Goal: Task Accomplishment & Management: Manage account settings

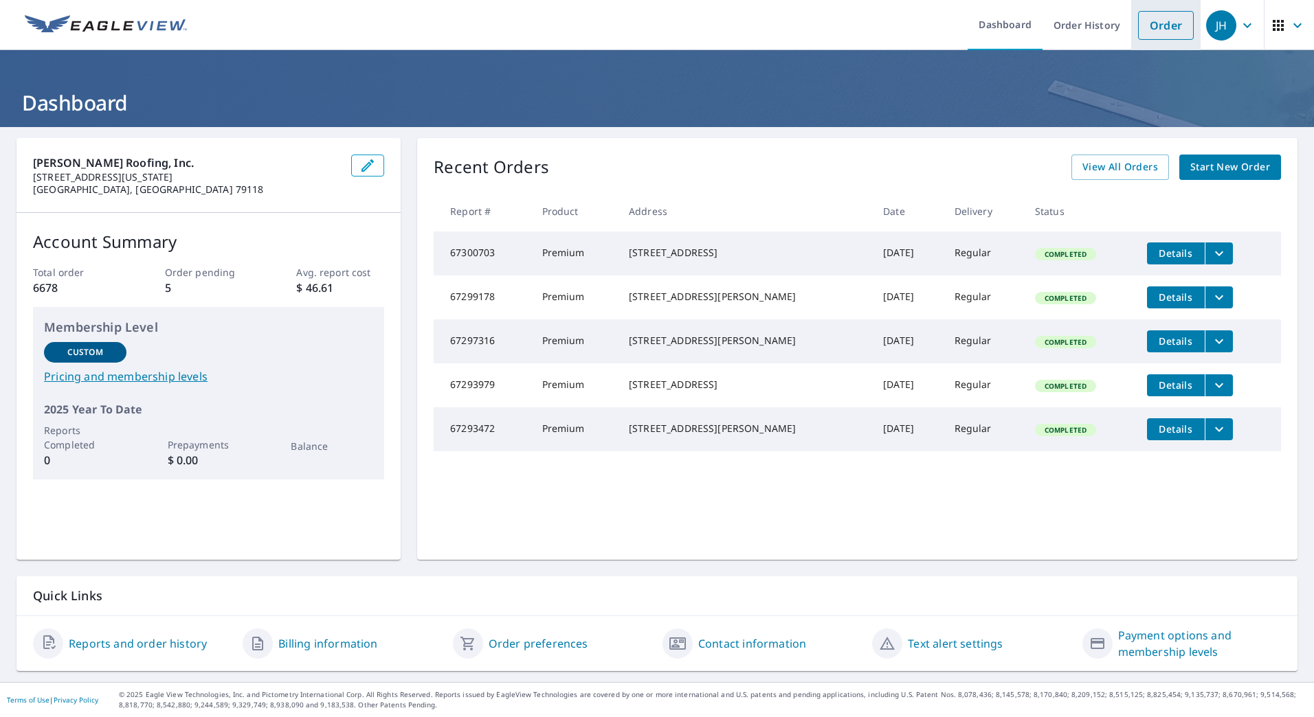
click at [1154, 23] on link "Order" at bounding box center [1166, 25] width 56 height 29
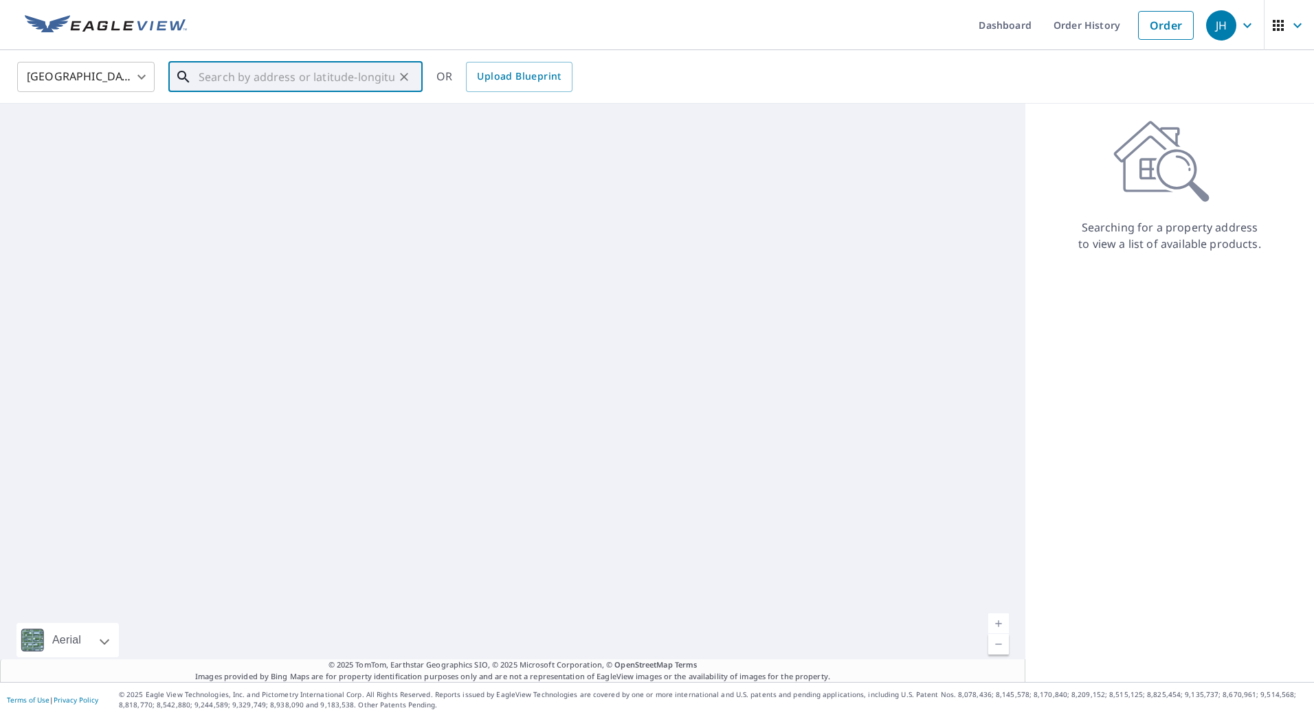
click at [296, 81] on input "text" at bounding box center [297, 77] width 196 height 38
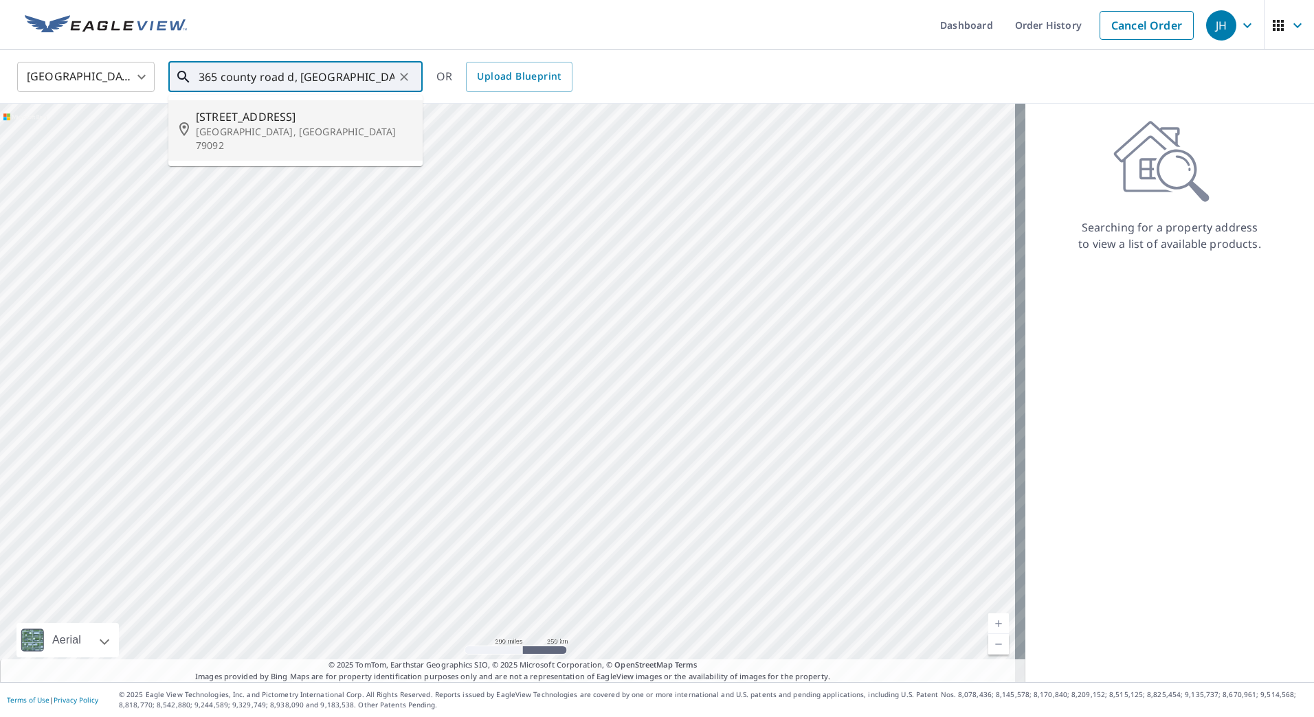
click at [210, 76] on input "365 county road d, vega" at bounding box center [297, 77] width 196 height 38
click at [276, 123] on span "[STREET_ADDRESS]" at bounding box center [304, 117] width 216 height 16
type input "3685 County Road D Vega, TX 79092"
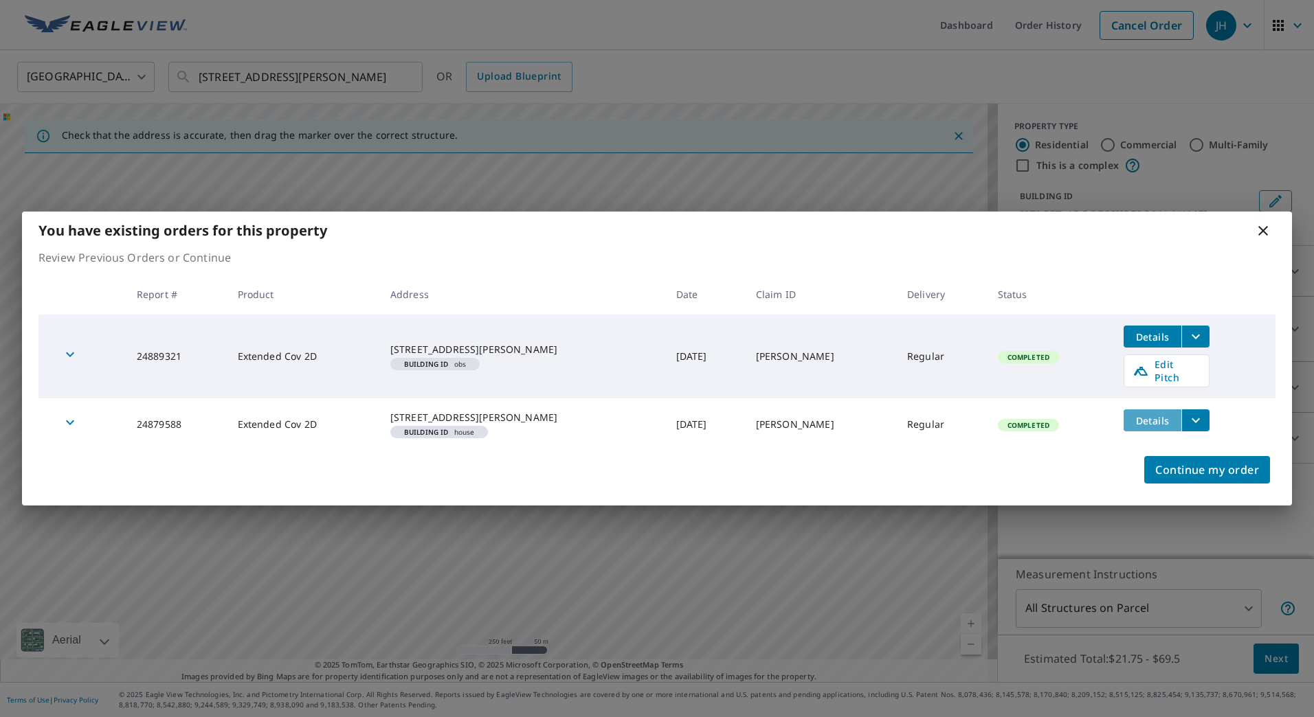
click at [1141, 414] on span "Details" at bounding box center [1152, 420] width 41 height 13
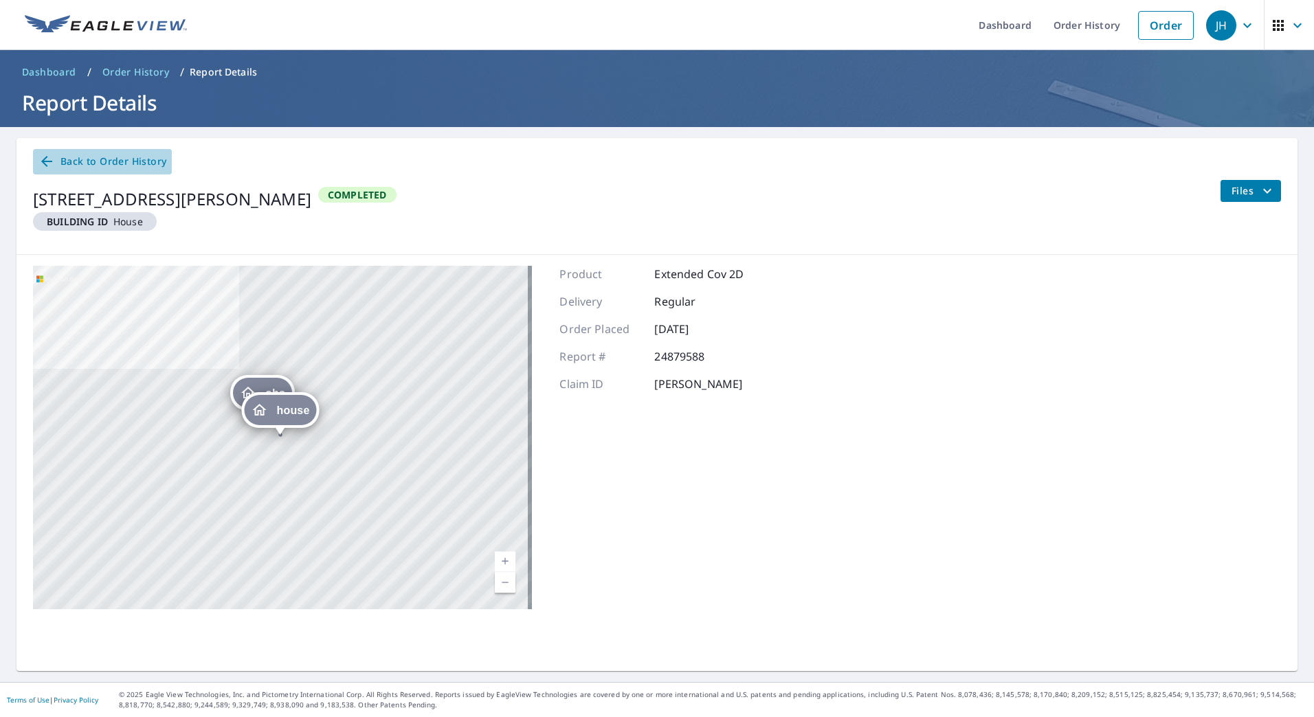
click at [43, 161] on icon at bounding box center [46, 161] width 11 height 11
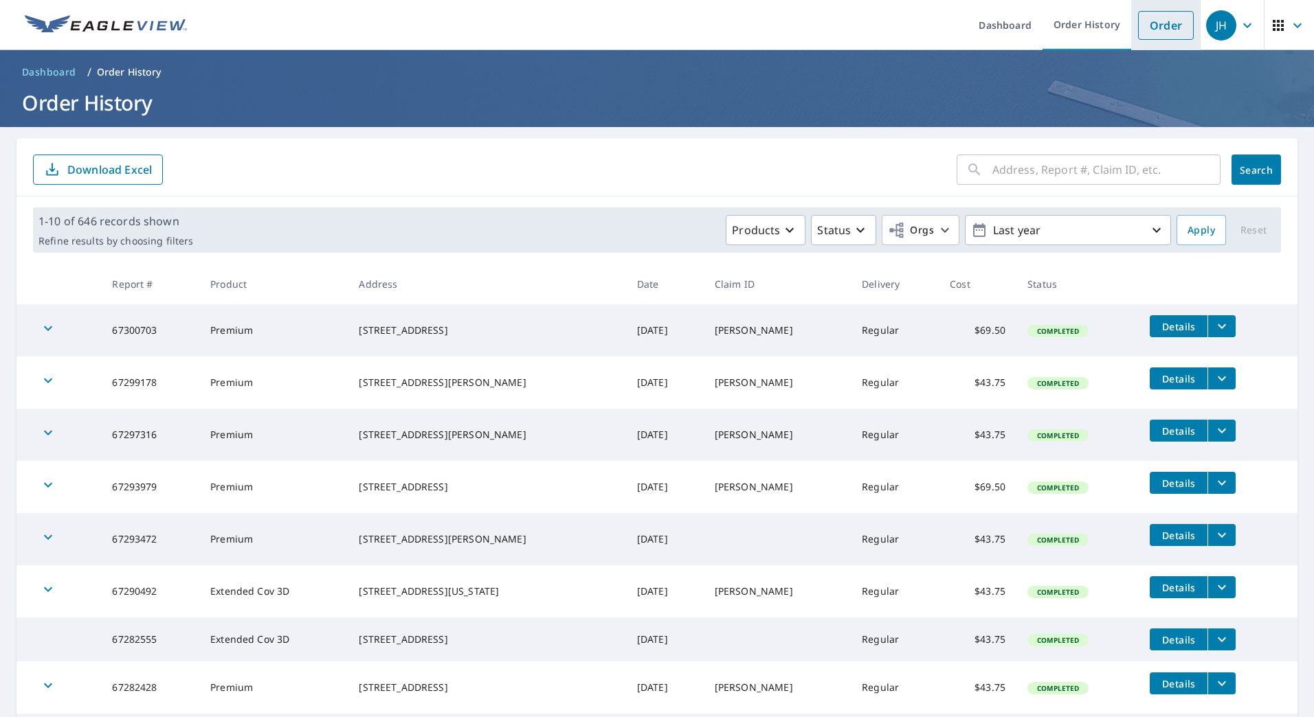
click at [1164, 27] on link "Order" at bounding box center [1166, 25] width 56 height 29
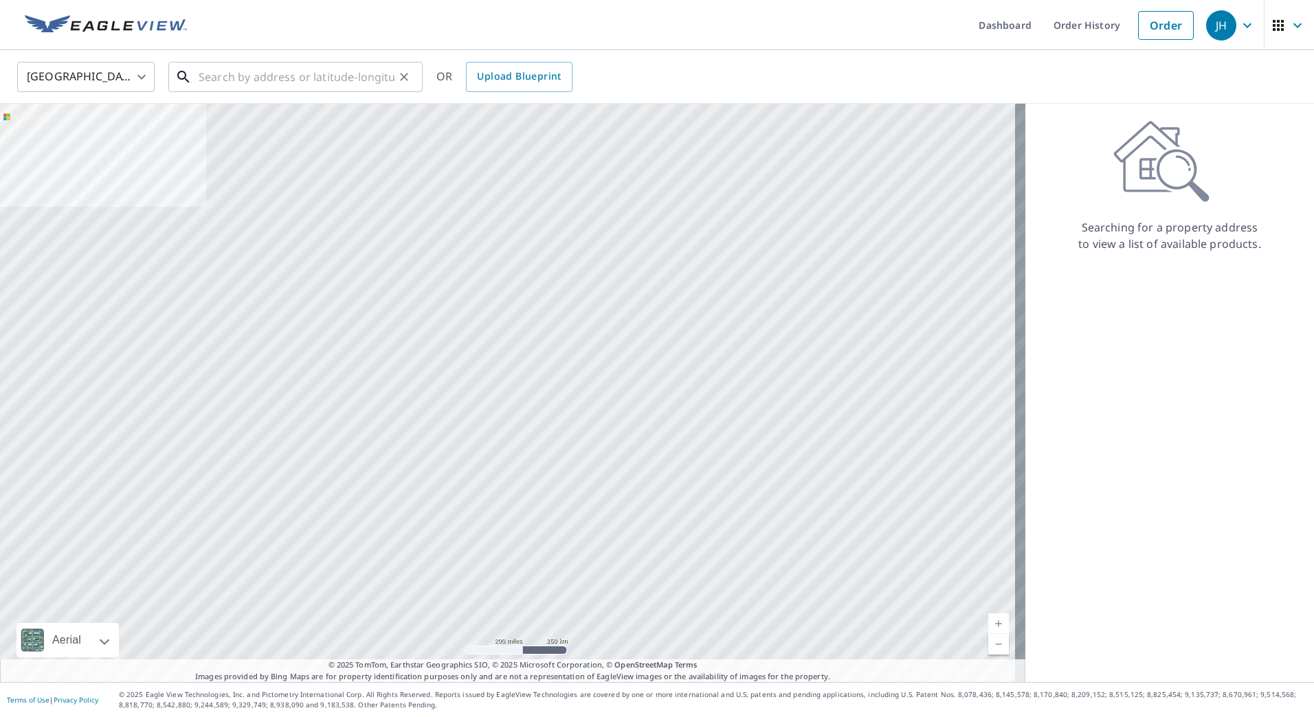
click at [252, 85] on input "text" at bounding box center [297, 77] width 196 height 38
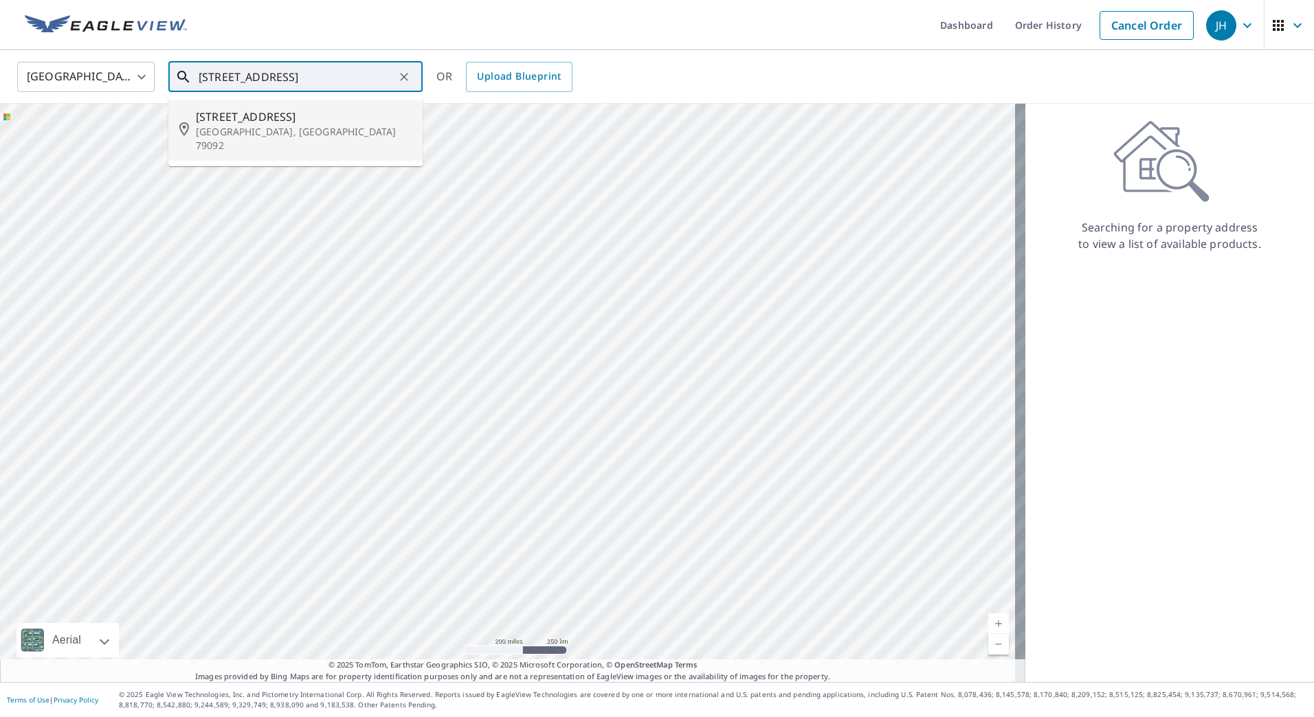
click at [266, 113] on span "[STREET_ADDRESS]" at bounding box center [304, 117] width 216 height 16
type input "3685 County Road D Vega, TX 79092"
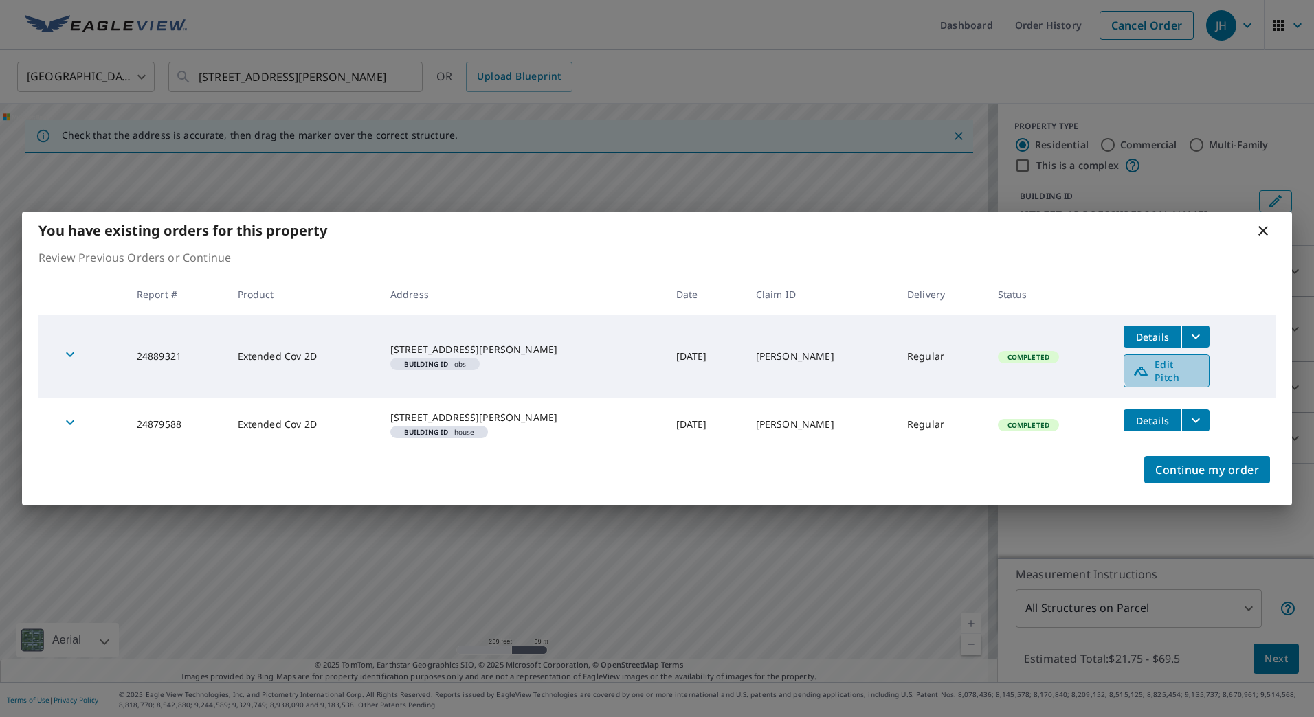
click at [1165, 366] on span "Edit Pitch" at bounding box center [1166, 371] width 68 height 26
click at [1187, 413] on icon "filesDropdownBtn-24879588" at bounding box center [1195, 420] width 16 height 16
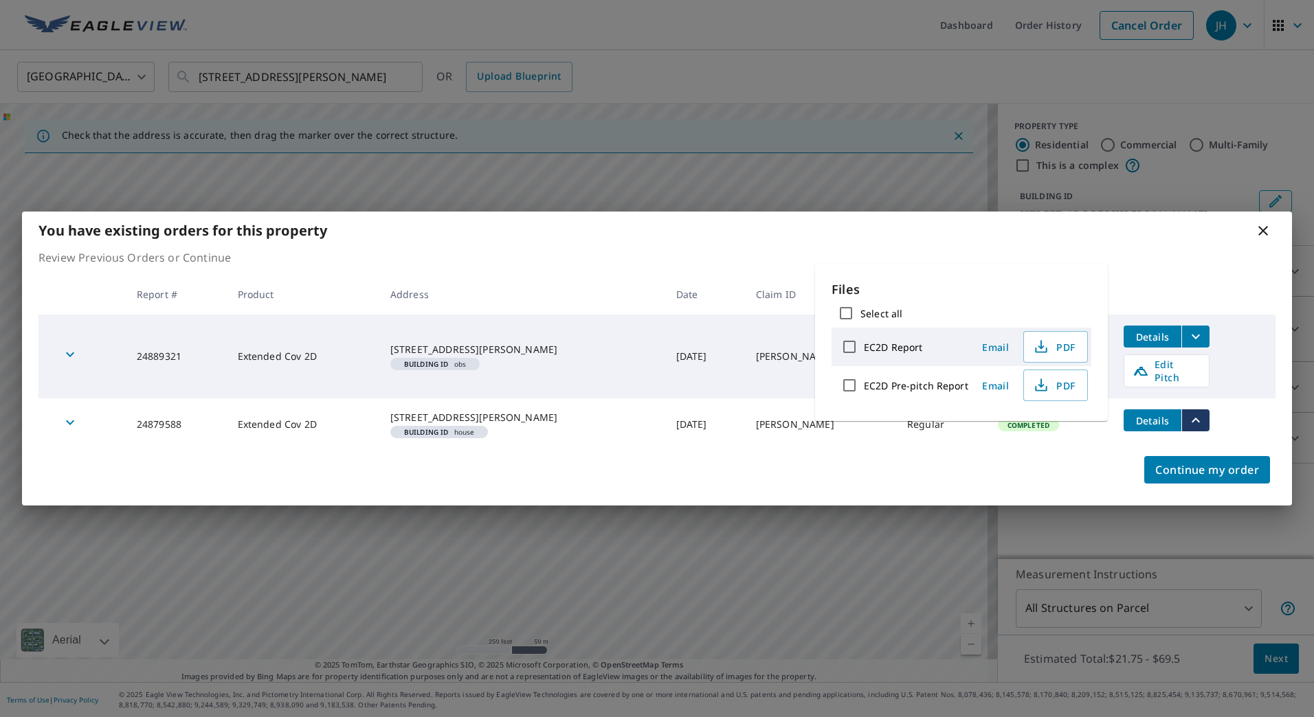
click at [850, 386] on input "EC2D Pre-pitch Report" at bounding box center [849, 385] width 29 height 29
checkbox input "true"
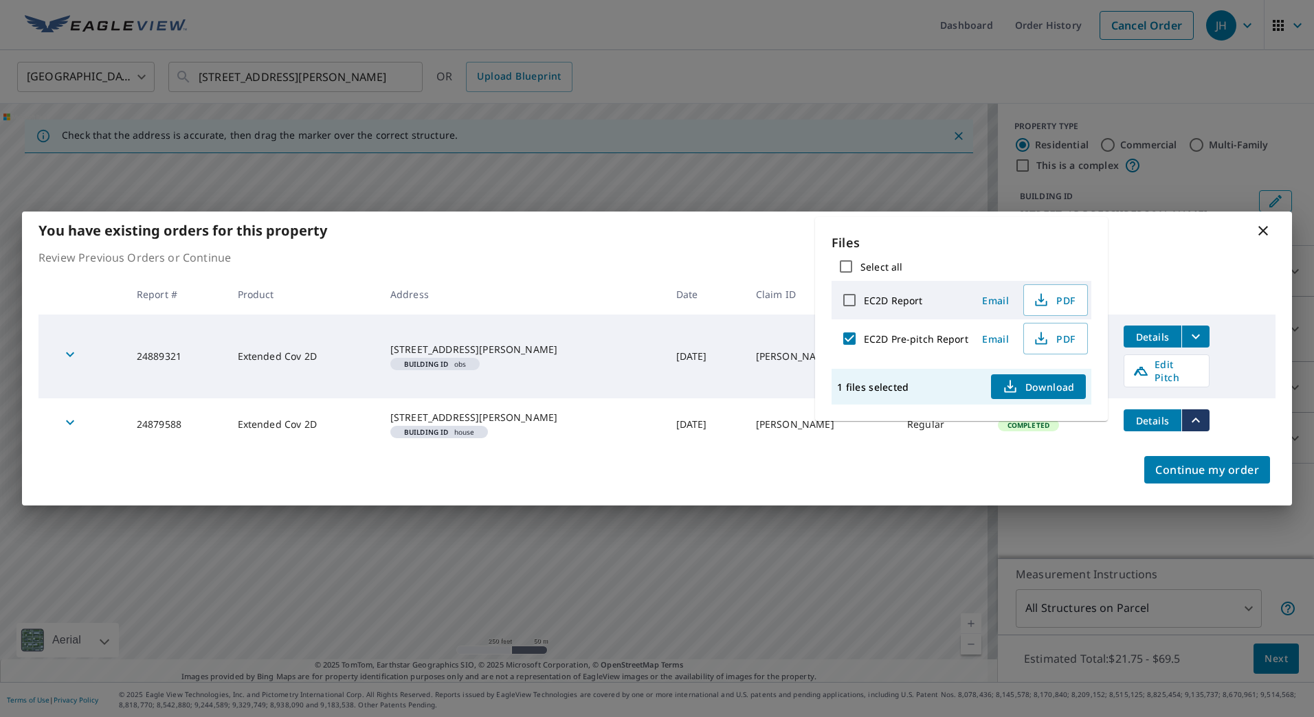
click at [1010, 381] on icon "button" at bounding box center [1010, 387] width 16 height 16
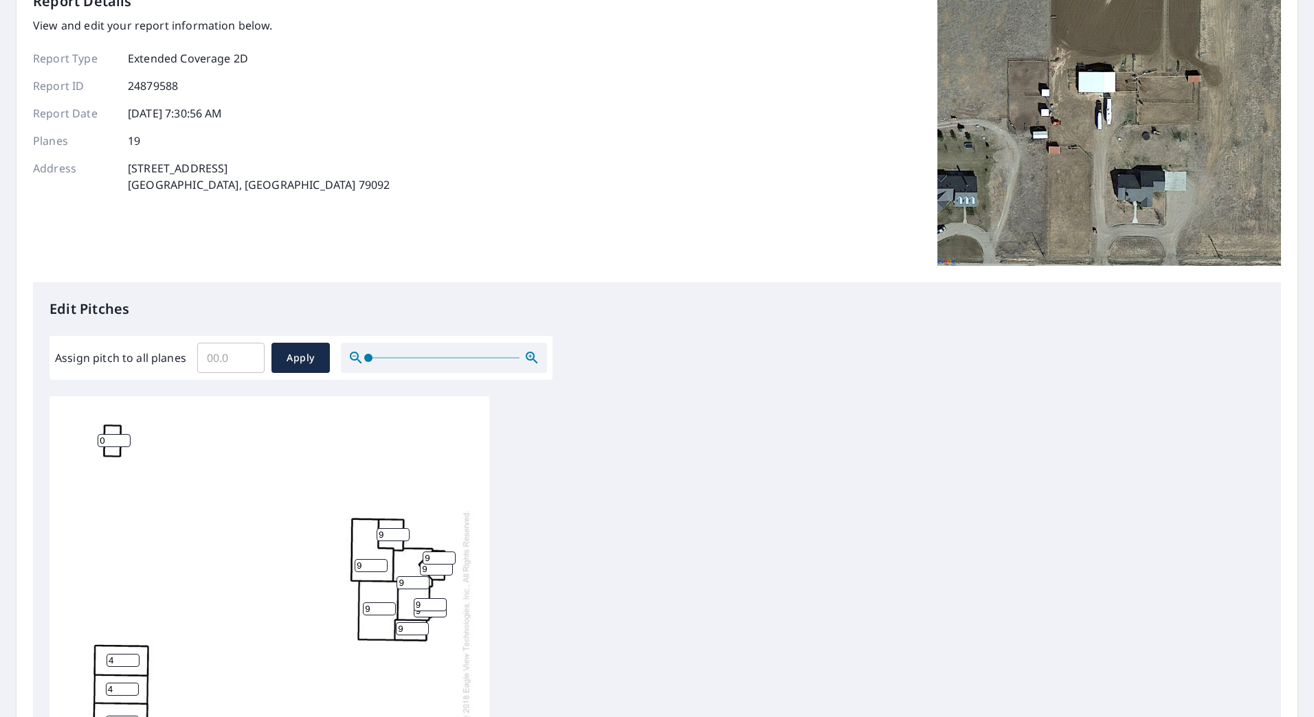
scroll to position [275, 0]
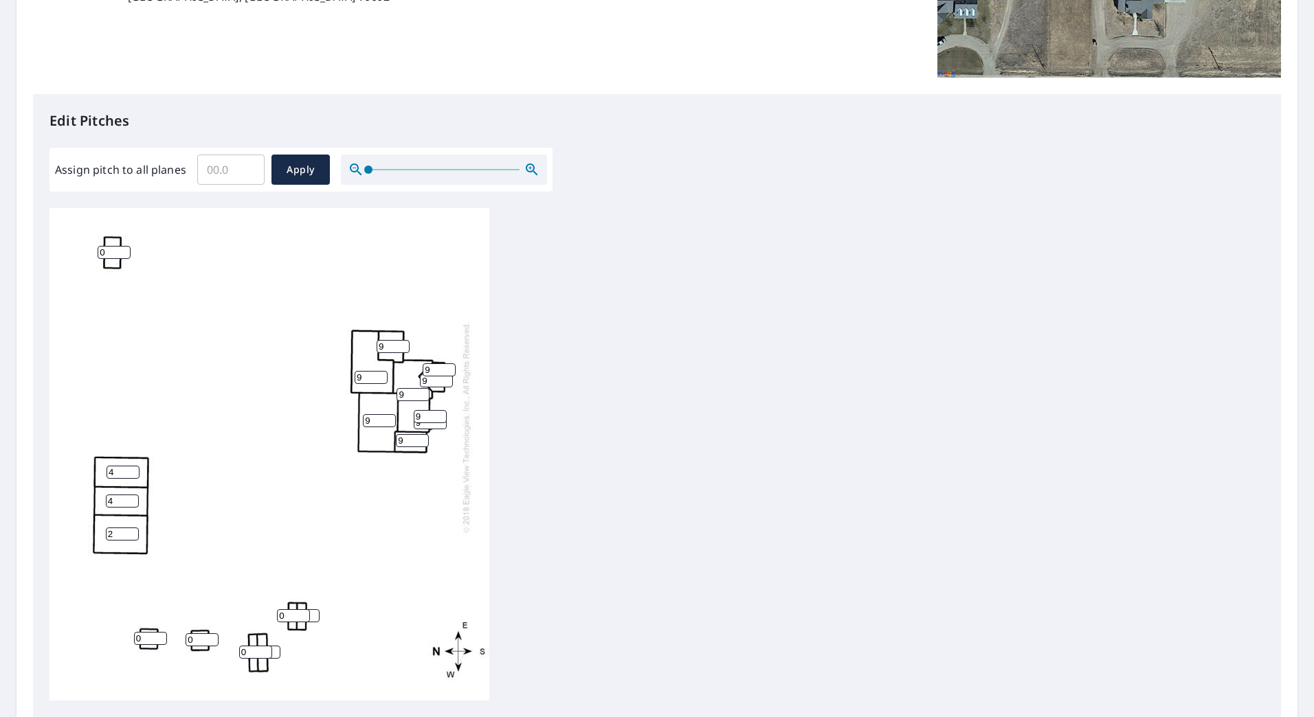
drag, startPoint x: 104, startPoint y: 252, endPoint x: 94, endPoint y: 251, distance: 10.3
click at [94, 251] on div "9 9 9 2 4 4 9 9 0 8.2 0 0 0 9 9 8.2 0 9 9" at bounding box center [269, 454] width 440 height 493
type input "1"
click at [277, 616] on input "0" at bounding box center [293, 615] width 33 height 13
type input "1"
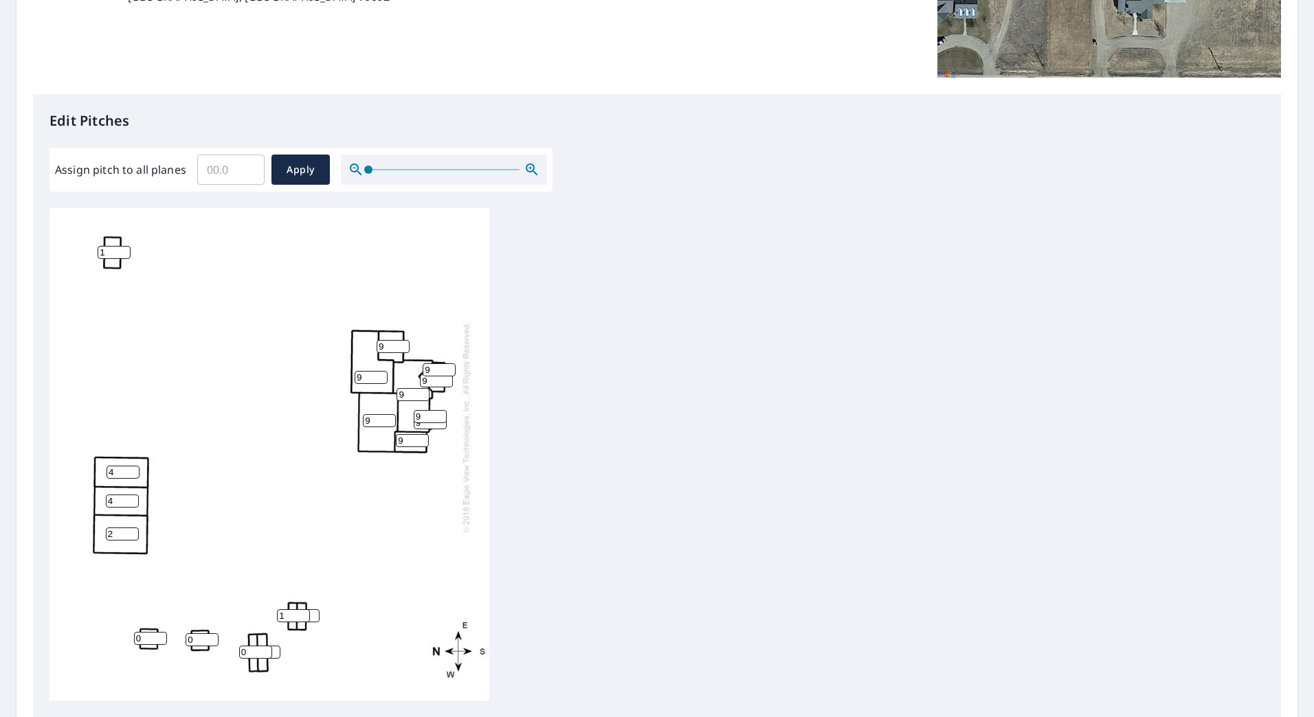
drag, startPoint x: 249, startPoint y: 651, endPoint x: 240, endPoint y: 652, distance: 9.0
click at [240, 652] on input "0" at bounding box center [255, 652] width 33 height 13
type input "1"
click at [300, 613] on input "2" at bounding box center [293, 615] width 33 height 13
type input "1"
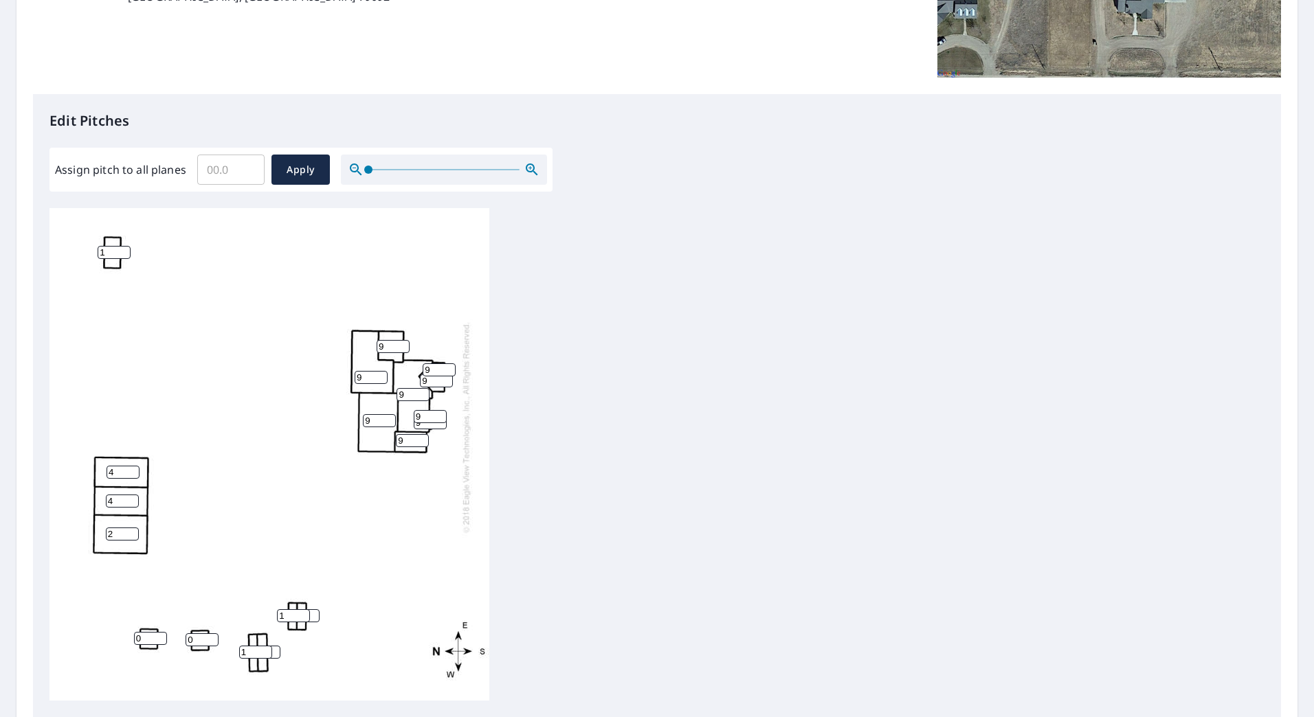
click at [300, 620] on input "1" at bounding box center [293, 615] width 33 height 13
type input "9"
click at [312, 614] on input "9" at bounding box center [303, 615] width 33 height 13
type input "9"
click at [273, 649] on input "9" at bounding box center [263, 652] width 33 height 13
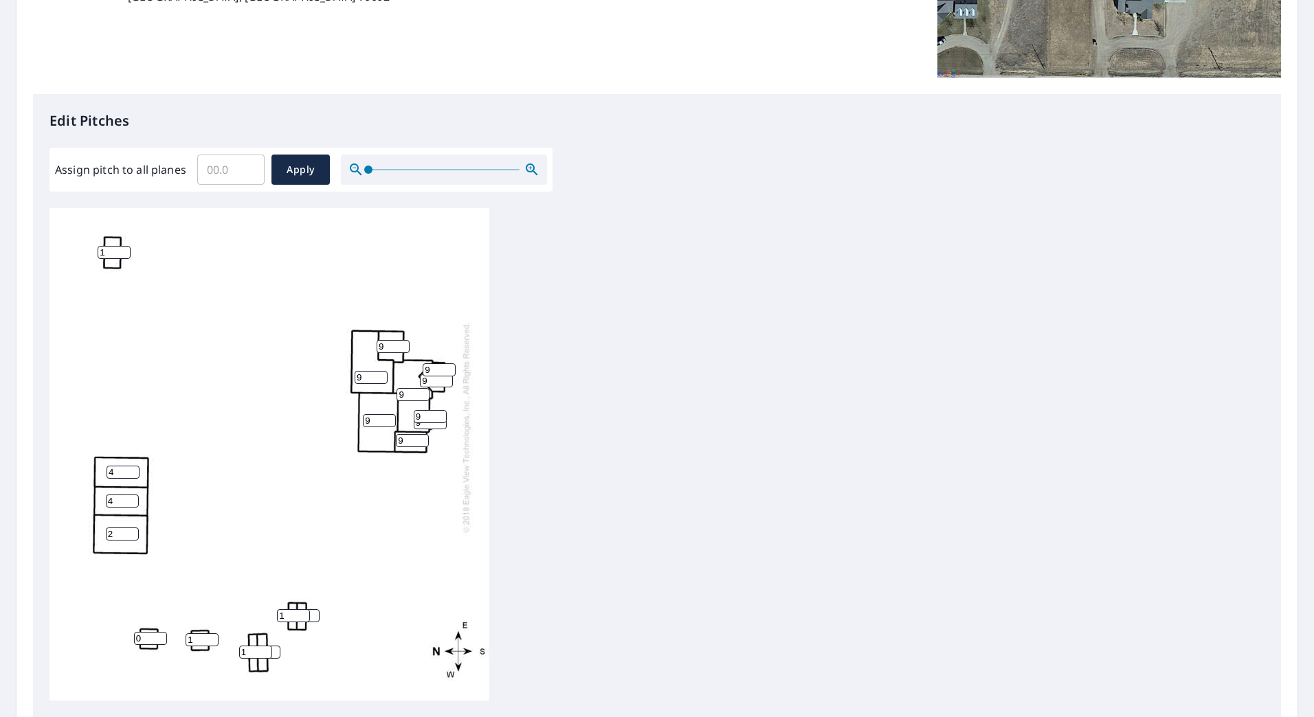
type input "1"
click at [212, 638] on input "1" at bounding box center [202, 640] width 33 height 13
type input "1"
click at [160, 636] on input "1" at bounding box center [150, 638] width 33 height 13
